Goal: Find specific page/section: Find specific page/section

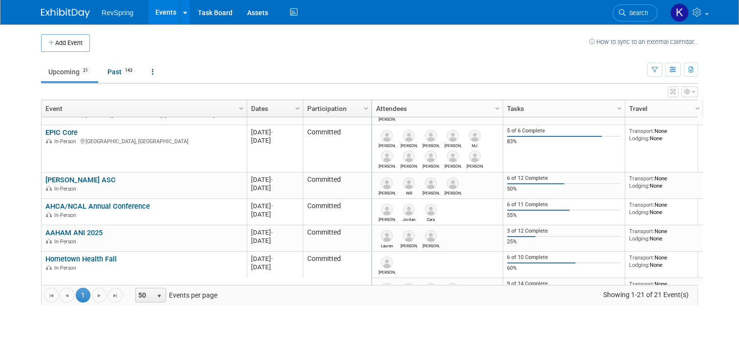
scroll to position [296, 0]
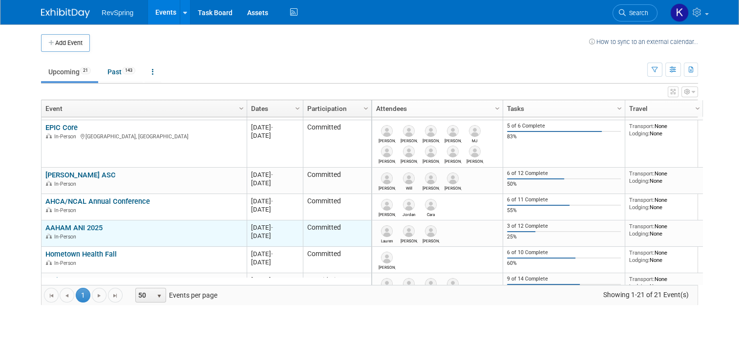
click at [87, 229] on link "AAHAM ANI 2025" at bounding box center [73, 227] width 57 height 9
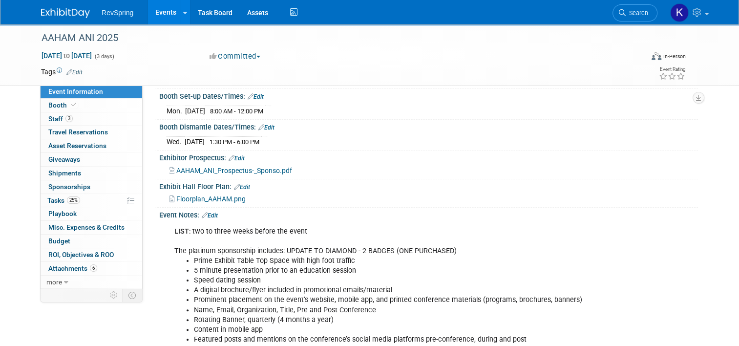
scroll to position [158, 0]
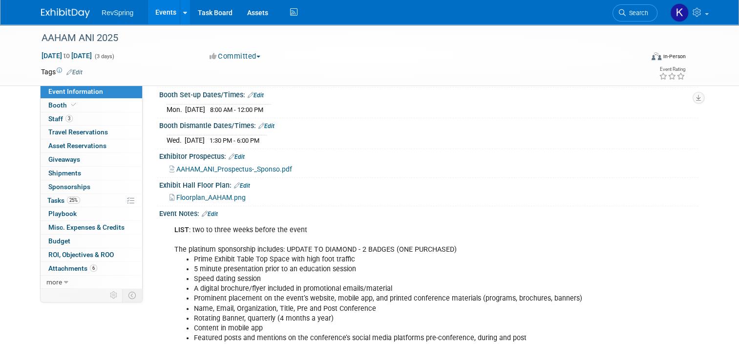
click at [154, 12] on link "Events" at bounding box center [166, 12] width 36 height 24
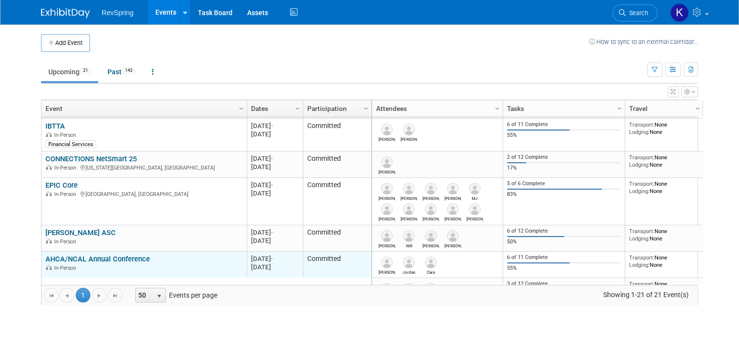
scroll to position [307, 0]
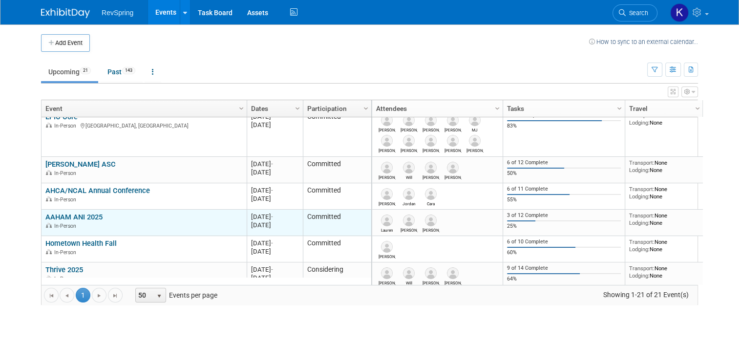
click at [64, 216] on link "AAHAM ANI 2025" at bounding box center [73, 217] width 57 height 9
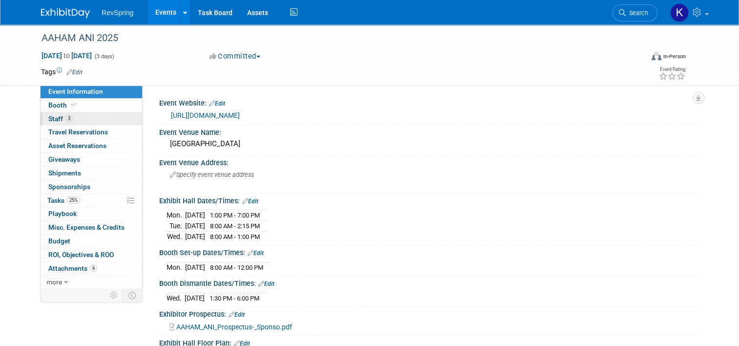
click at [98, 114] on link "3 Staff 3" at bounding box center [92, 118] width 102 height 13
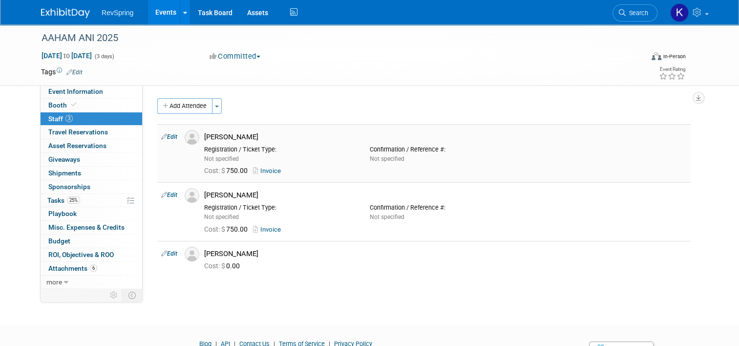
click at [272, 172] on link "Invoice" at bounding box center [269, 170] width 32 height 7
